Goal: Task Accomplishment & Management: Complete application form

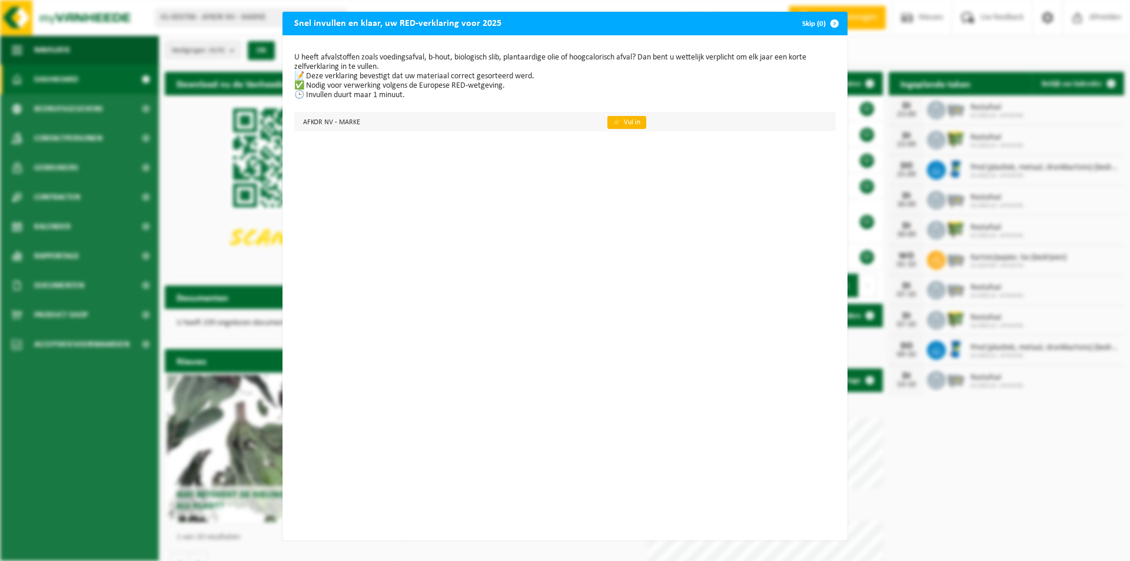
click at [611, 122] on link "👉 Vul in" at bounding box center [626, 122] width 39 height 13
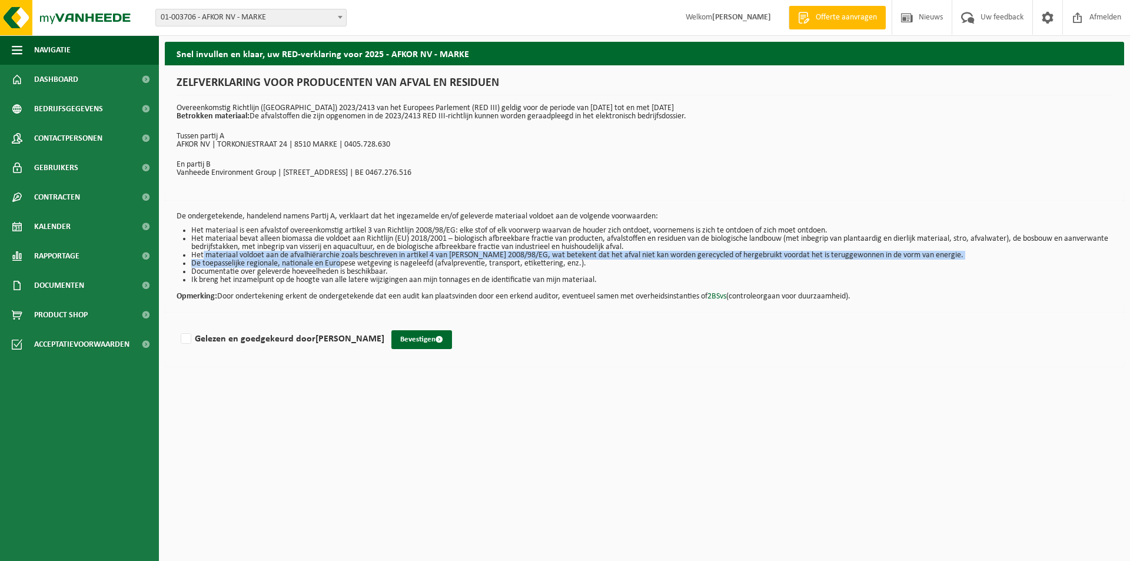
drag, startPoint x: 199, startPoint y: 253, endPoint x: 339, endPoint y: 259, distance: 139.6
click at [339, 259] on ul "Het materiaal is een afvalstof overeenkomstig artikel 3 van Richtlijn 2008/98/E…" at bounding box center [643, 255] width 935 height 58
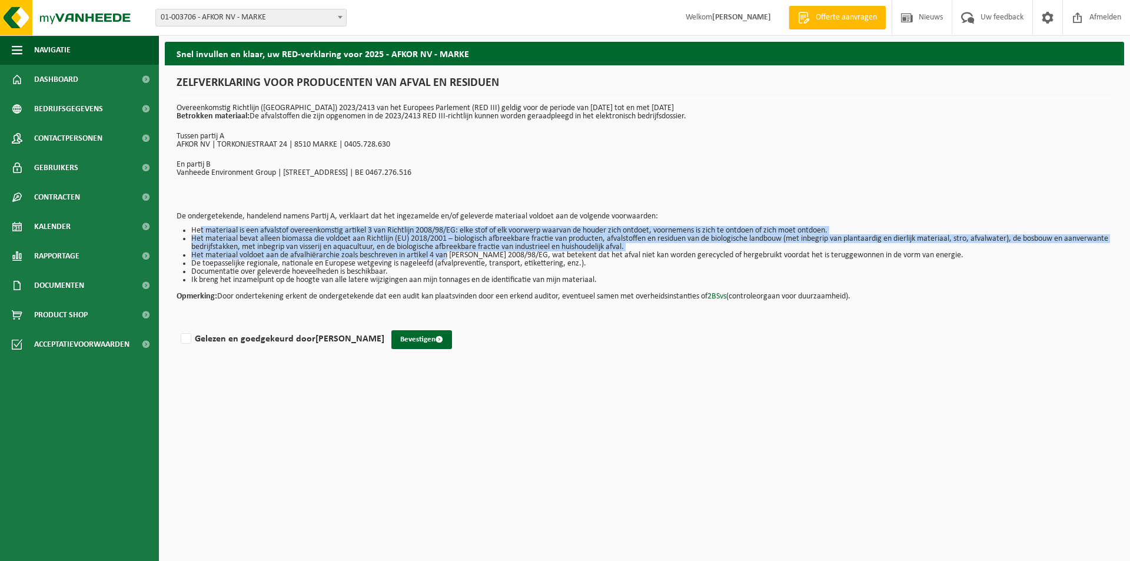
drag, startPoint x: 196, startPoint y: 231, endPoint x: 448, endPoint y: 251, distance: 252.6
click at [448, 251] on ul "Het materiaal is een afvalstof overeenkomstig artikel 3 van Richtlijn 2008/98/E…" at bounding box center [643, 255] width 935 height 58
click at [449, 251] on li "Het materiaal voldoet aan de afvalhiërarchie zoals beschreven in artikel 4 van …" at bounding box center [651, 255] width 921 height 8
click at [452, 252] on li "Het materiaal voldoet aan de afvalhiërarchie zoals beschreven in artikel 4 van …" at bounding box center [651, 255] width 921 height 8
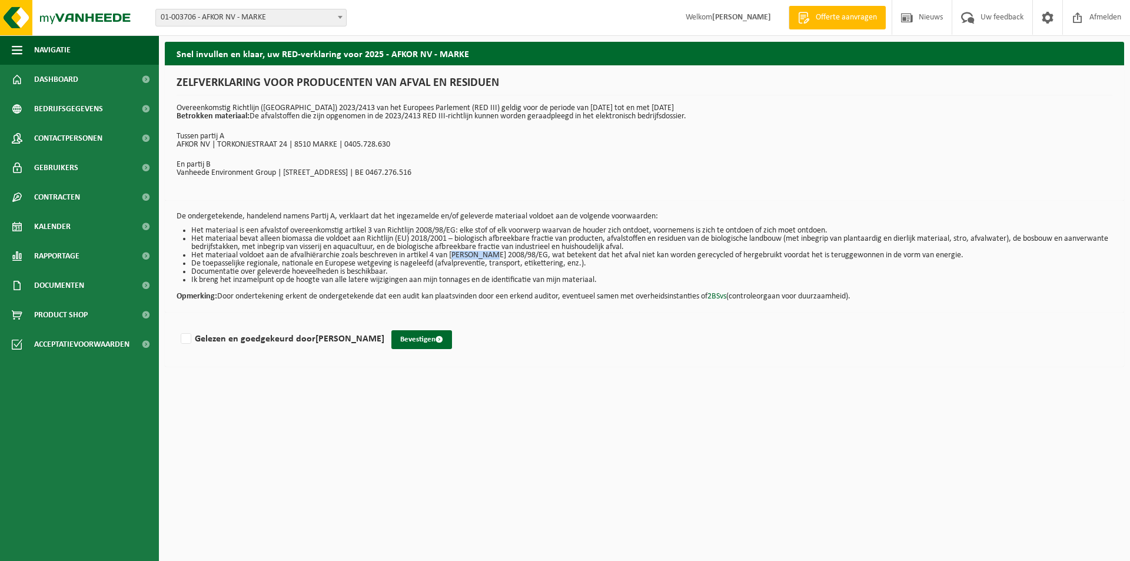
click at [452, 252] on li "Het materiaal voldoet aan de afvalhiërarchie zoals beschreven in artikel 4 van …" at bounding box center [651, 255] width 921 height 8
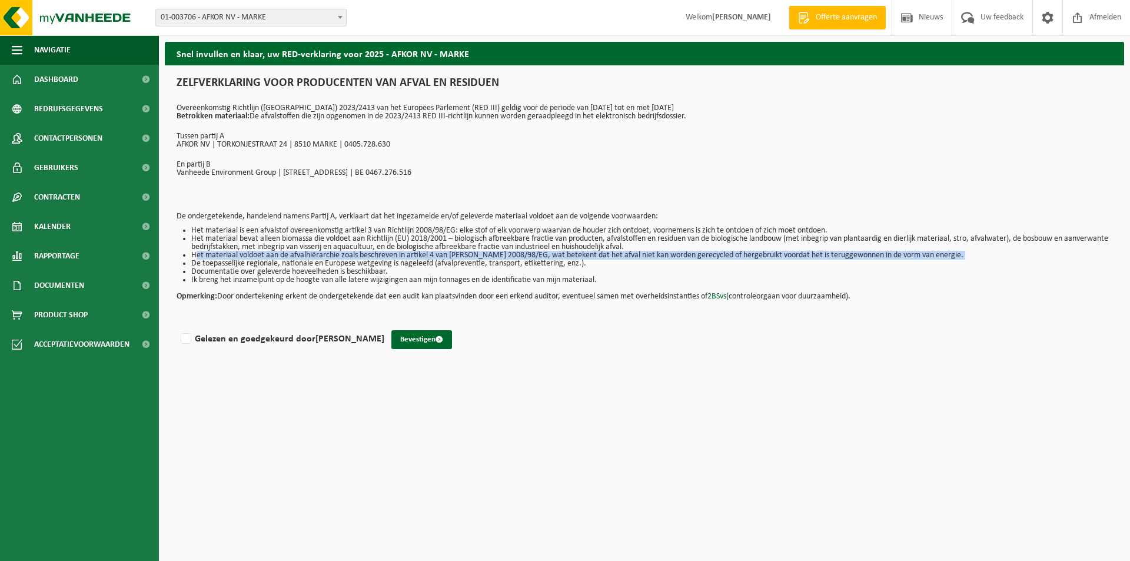
click at [452, 252] on li "Het materiaal voldoet aan de afvalhiërarchie zoals beschreven in artikel 4 van …" at bounding box center [651, 255] width 921 height 8
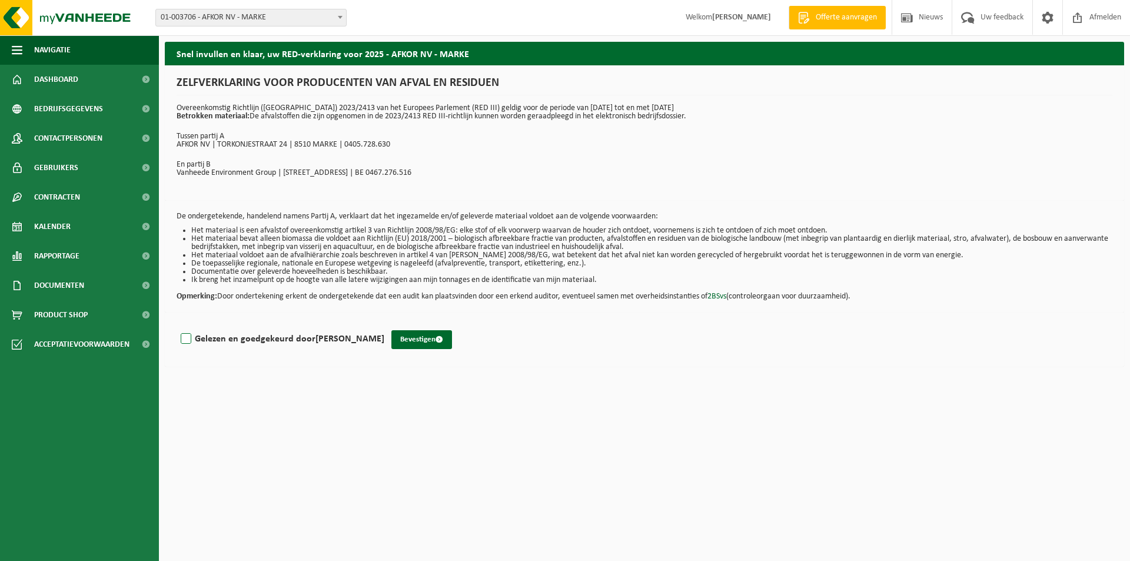
click at [186, 338] on label "Gelezen en goedgekeurd door VANSTEENKISTE ANNE-MIE" at bounding box center [281, 339] width 206 height 18
click at [384, 324] on input "Gelezen en goedgekeurd door VANSTEENKISTE ANNE-MIE" at bounding box center [384, 324] width 1 height 1
checkbox input "true"
click at [447, 338] on button "Bevestigen" at bounding box center [421, 339] width 61 height 19
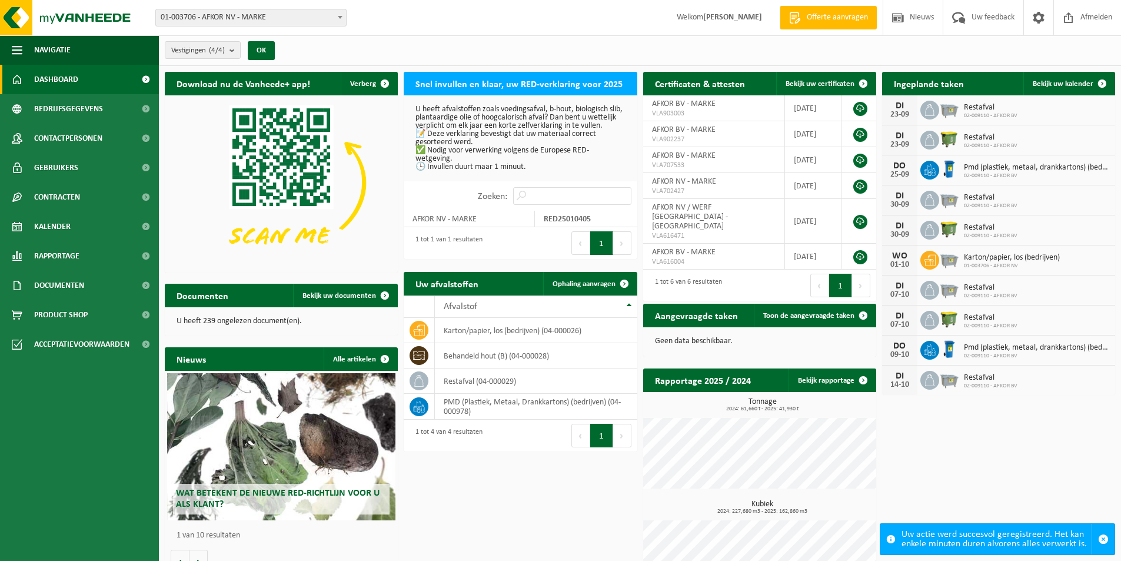
click at [512, 171] on p "U heeft afvalstoffen zoals voedingsafval, b-hout, biologisch slib, plantaardige…" at bounding box center [519, 138] width 209 height 66
click at [466, 227] on td "AFKOR NV - MARKE" at bounding box center [469, 219] width 131 height 16
click at [567, 224] on strong "RED25010405" at bounding box center [567, 219] width 47 height 9
click at [552, 85] on h2 "Snel invullen en klaar, uw RED-verklaring voor 2025" at bounding box center [519, 83] width 231 height 23
click at [1091, 83] on span at bounding box center [1102, 84] width 24 height 24
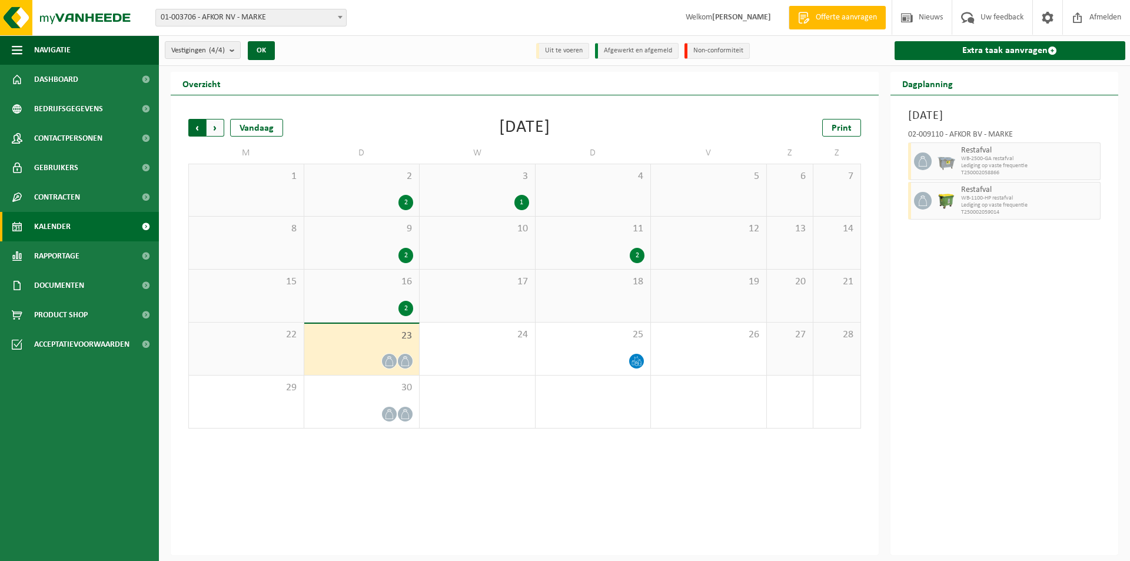
click at [217, 130] on span "Volgende" at bounding box center [215, 128] width 18 height 18
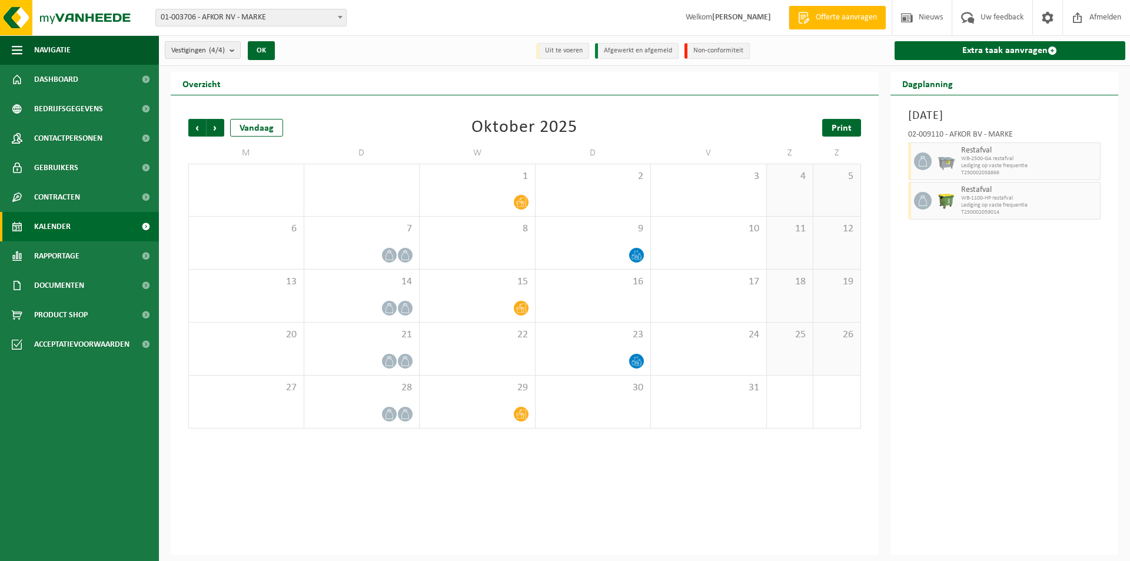
click at [851, 127] on link "Print" at bounding box center [841, 128] width 39 height 18
